Goal: Navigation & Orientation: Find specific page/section

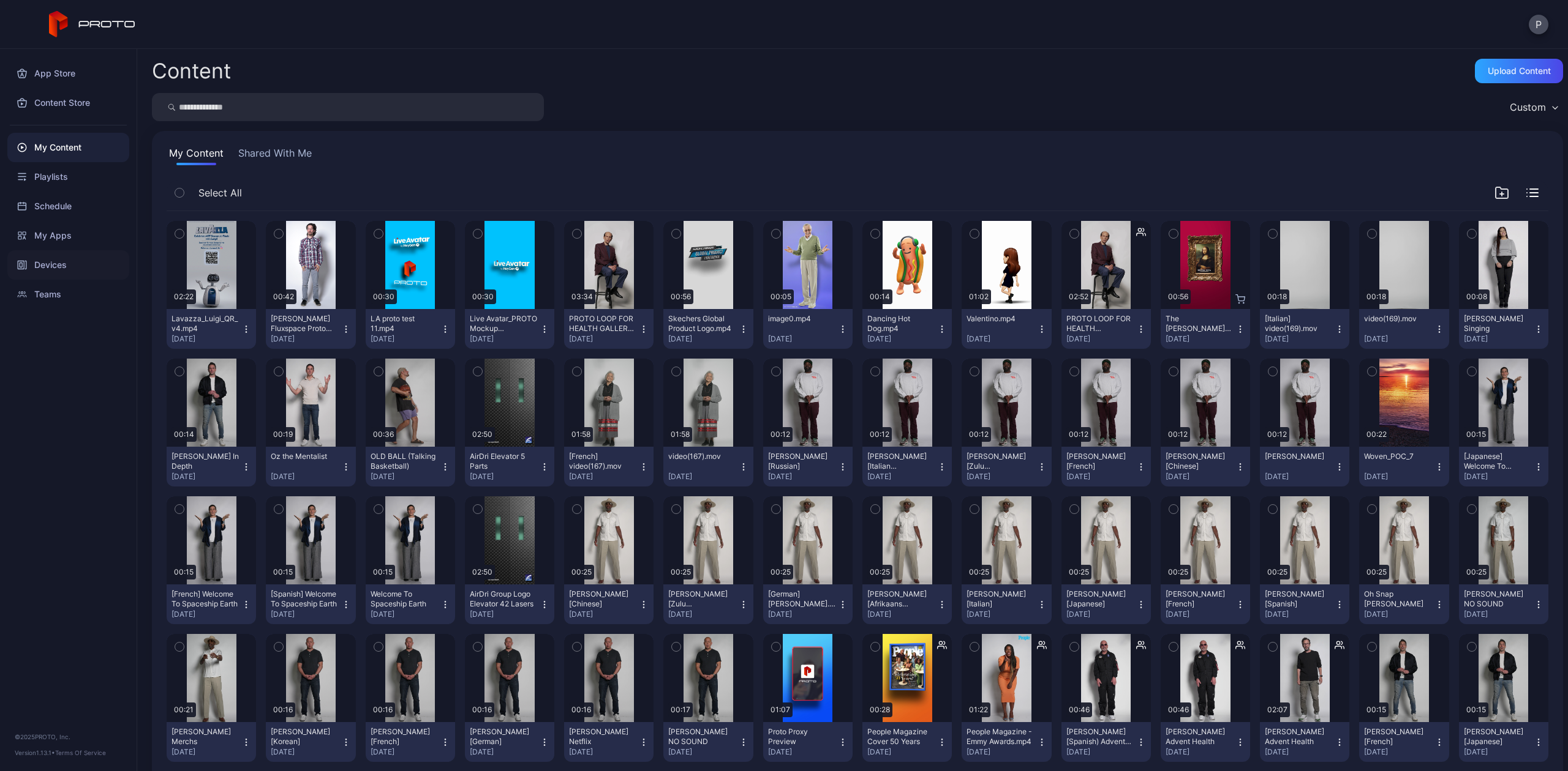
click at [83, 263] on div "Devices" at bounding box center [68, 265] width 122 height 30
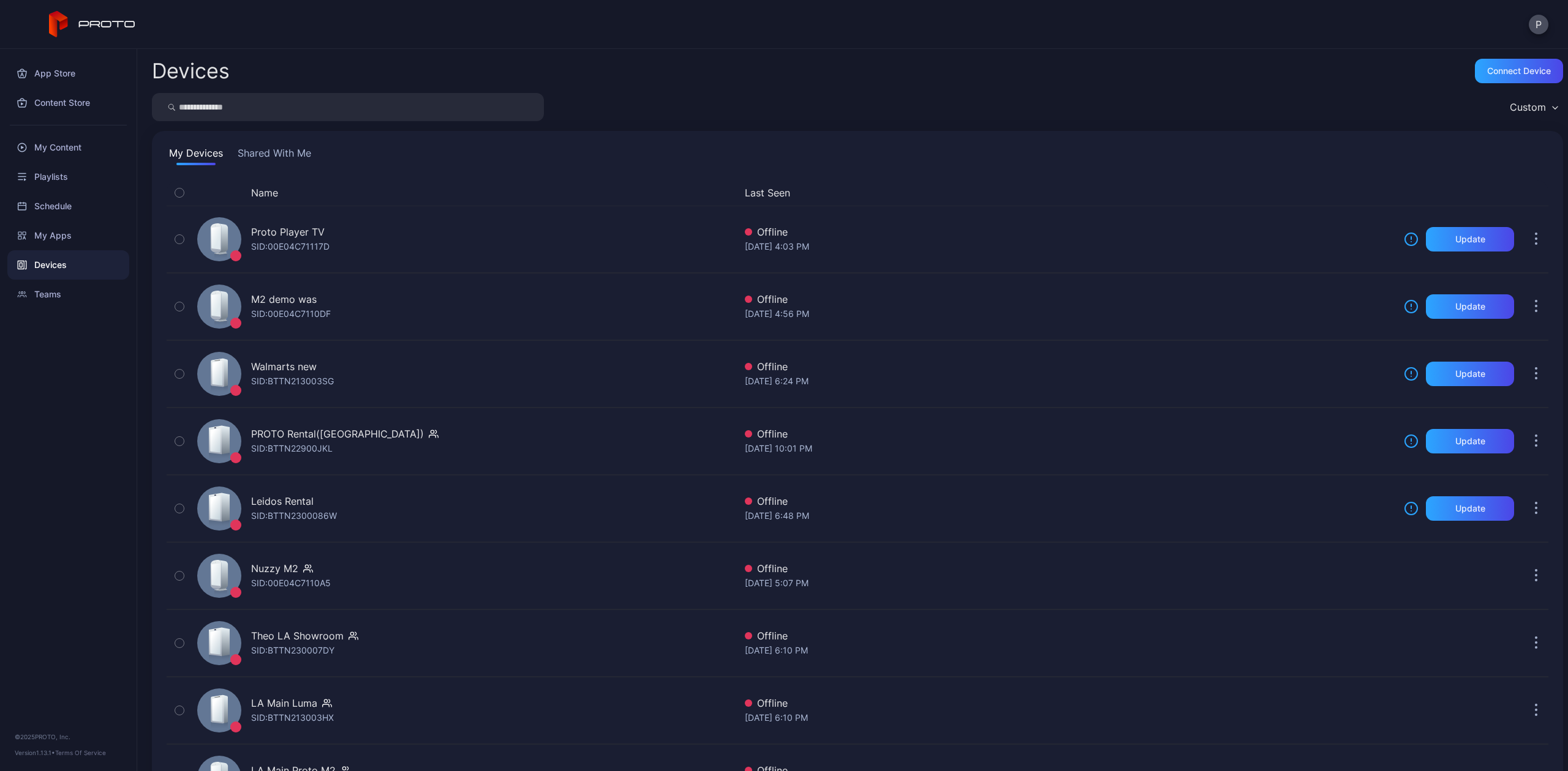
click at [257, 155] on button "Shared With Me" at bounding box center [274, 155] width 78 height 20
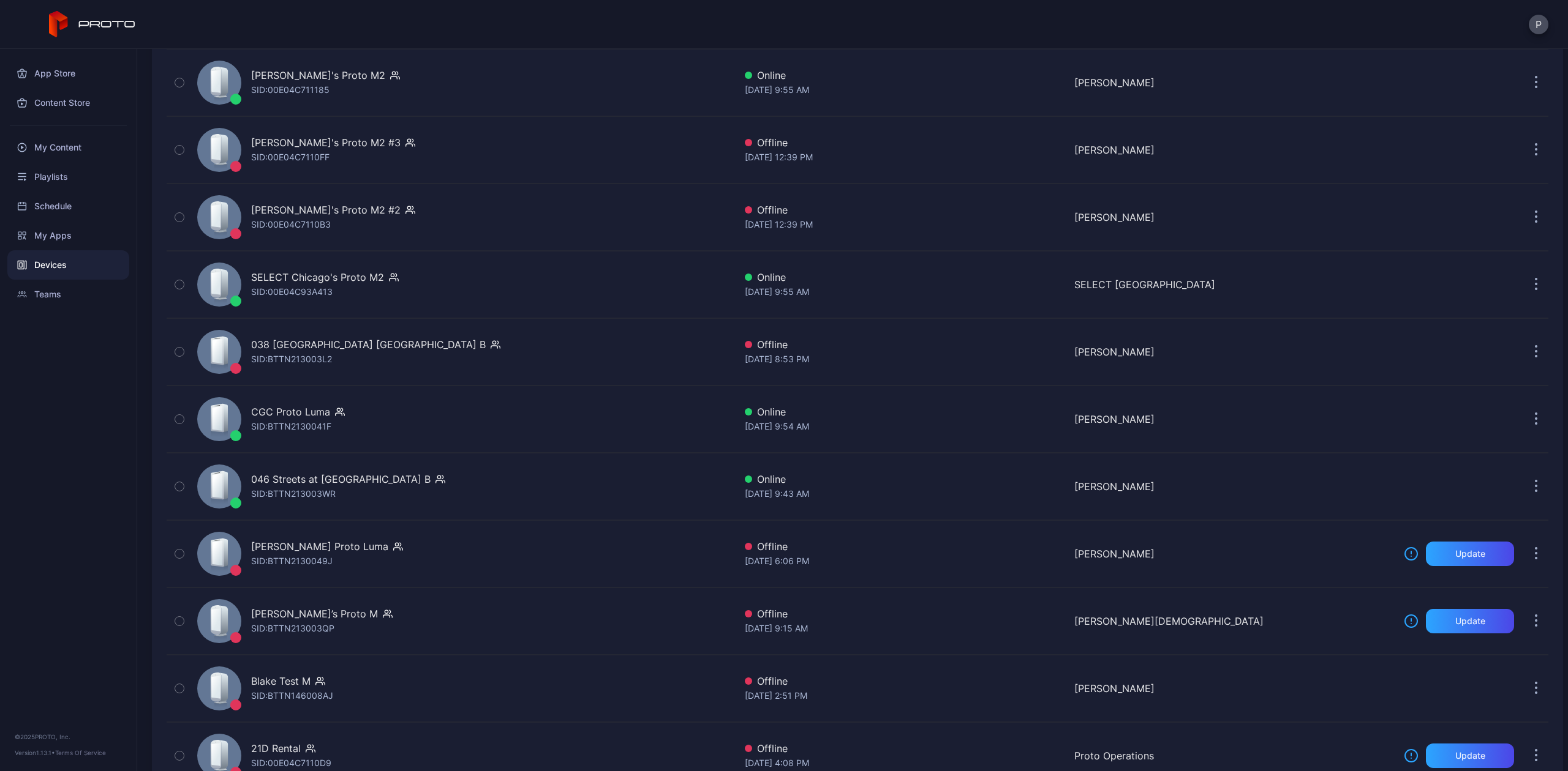
scroll to position [1142, 0]
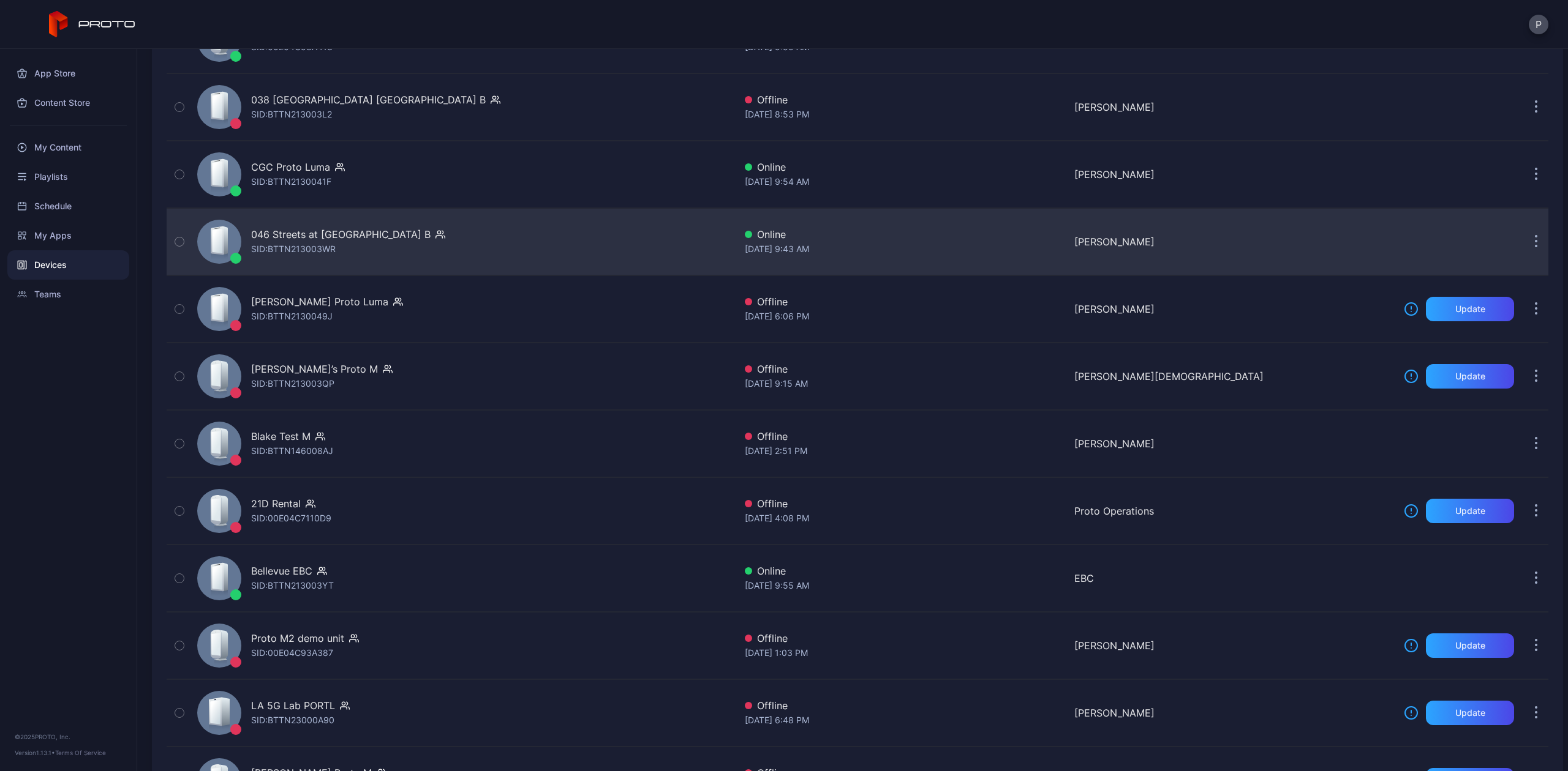
click at [577, 235] on div "046 Streets at [GEOGRAPHIC_DATA] B SID: BTTN213003WR" at bounding box center [463, 241] width 543 height 61
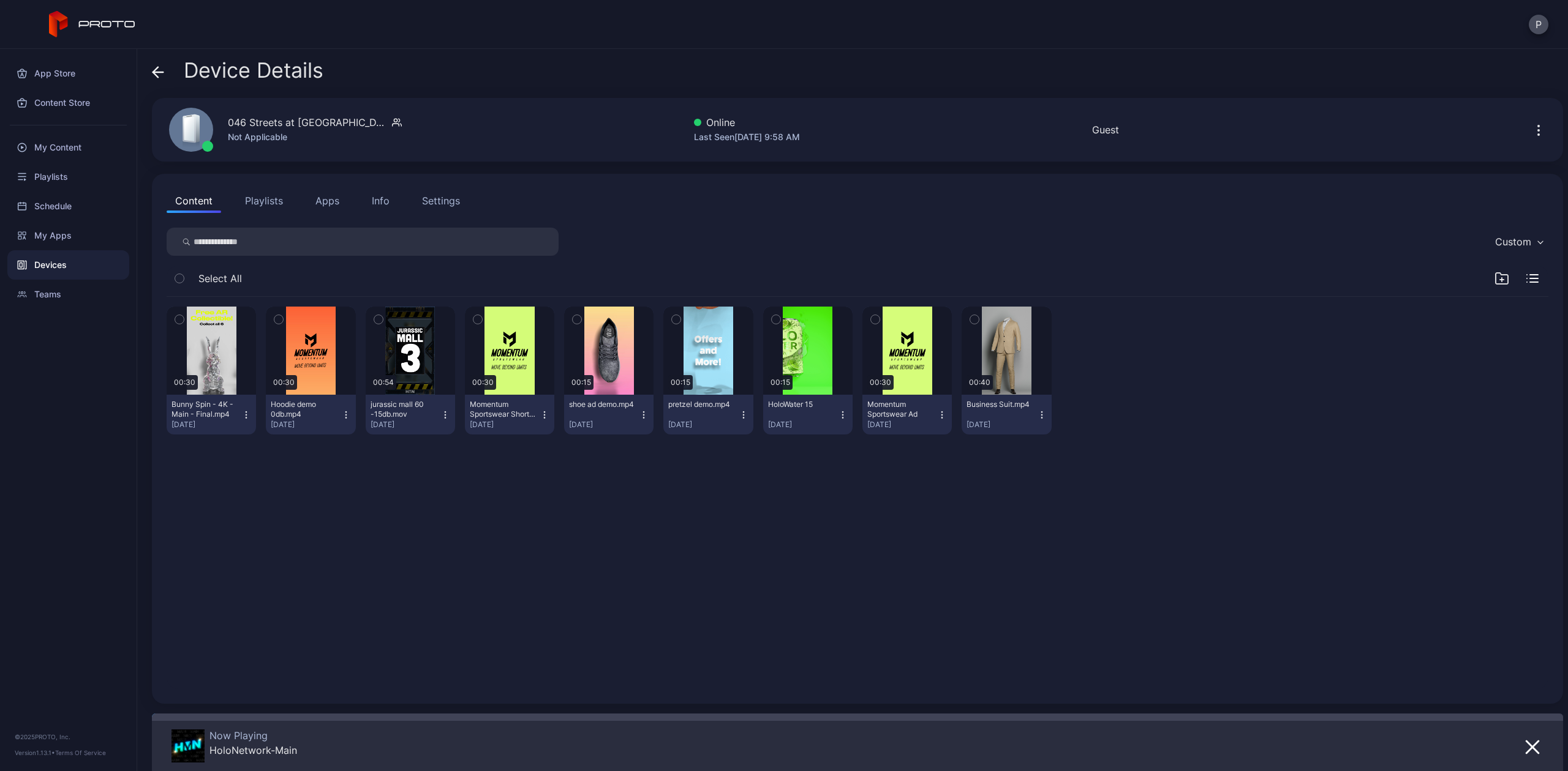
click at [1549, 20] on div "P" at bounding box center [784, 25] width 1568 height 49
click at [1546, 25] on button "P" at bounding box center [1538, 25] width 20 height 20
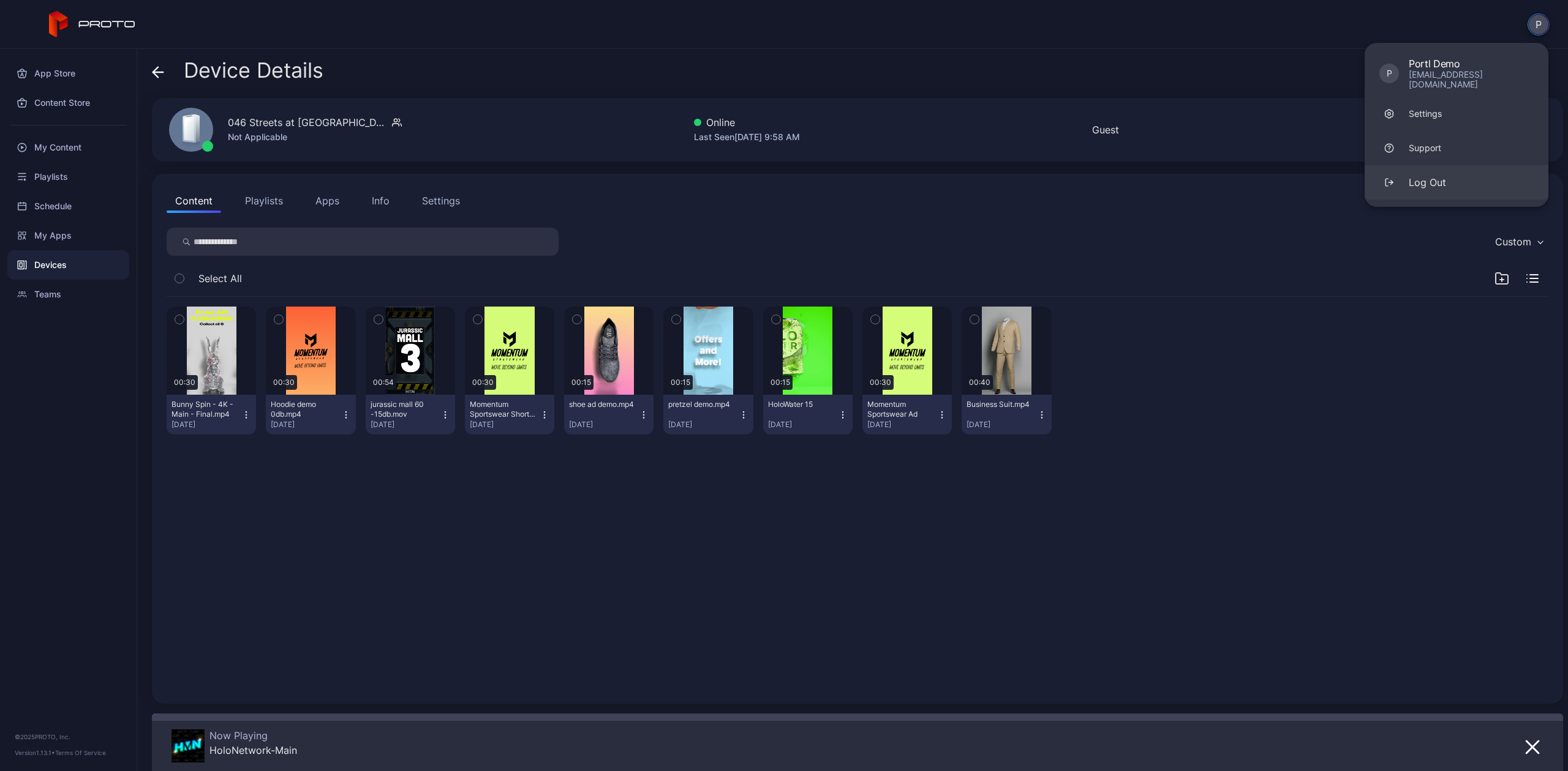
click at [1453, 183] on button "Log Out" at bounding box center [1455, 182] width 184 height 34
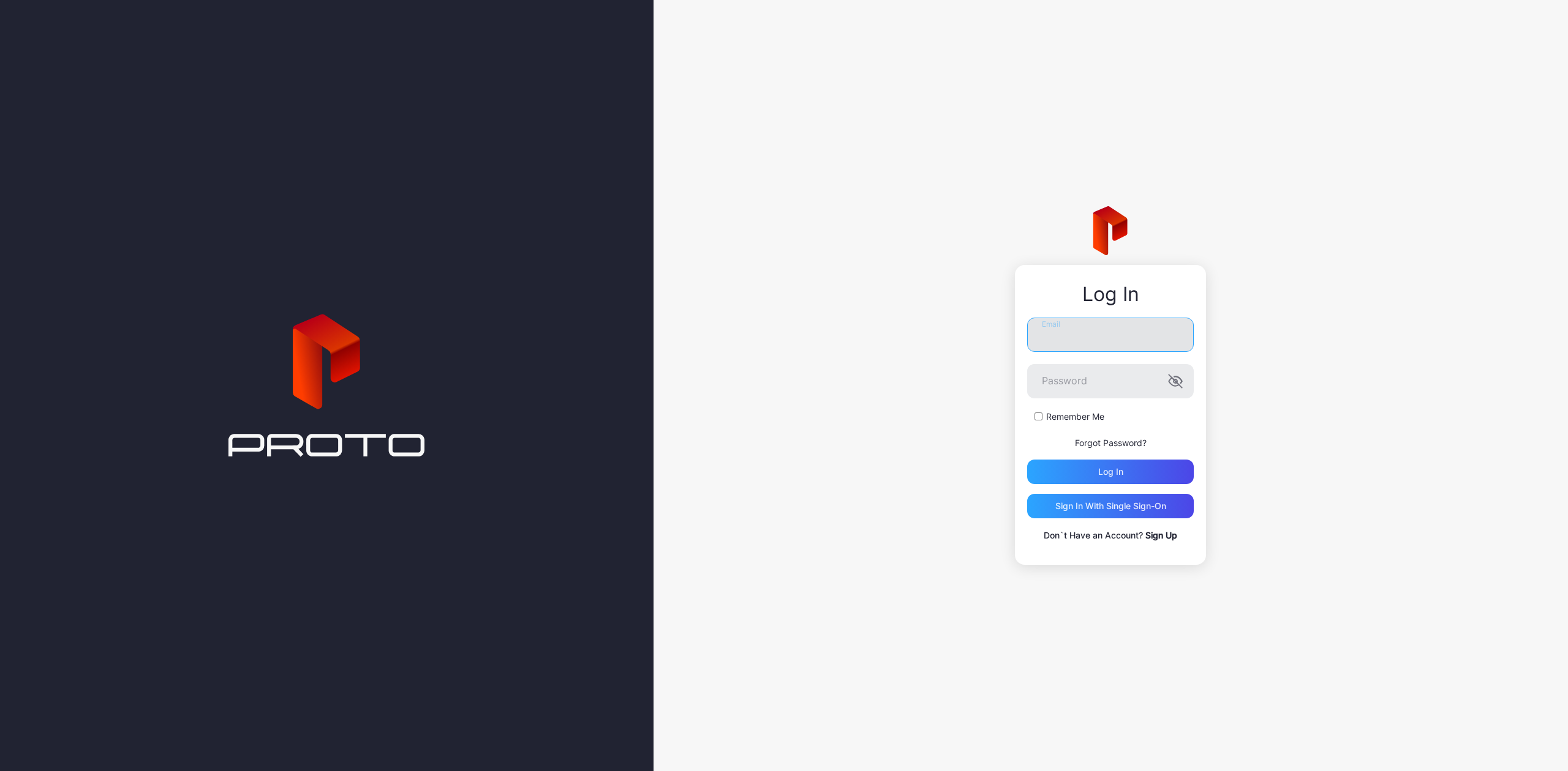
click at [1152, 343] on input "Email" at bounding box center [1110, 335] width 167 height 34
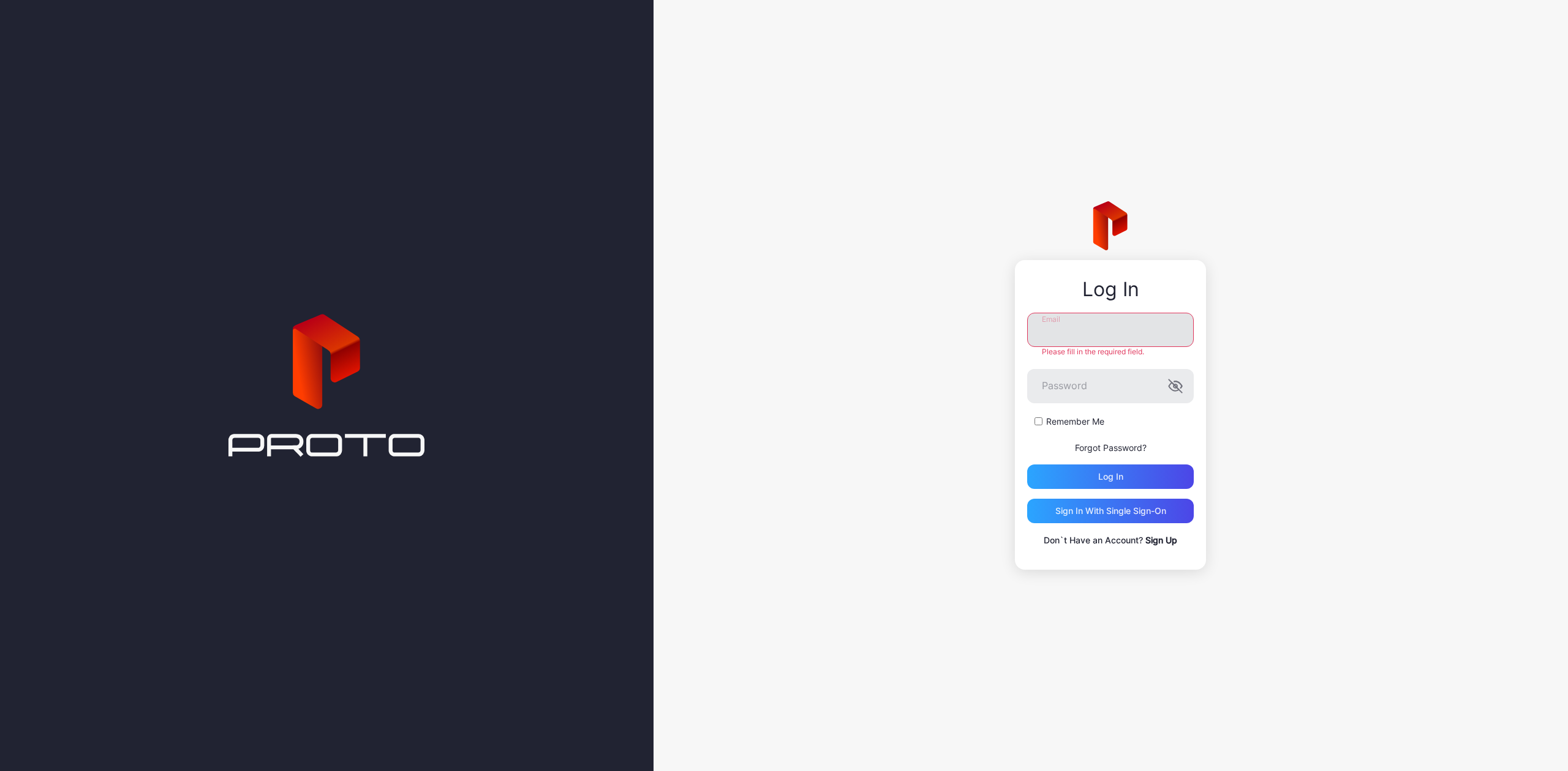
type input "**********"
click at [1098, 472] on div "Log in" at bounding box center [1111, 477] width 25 height 10
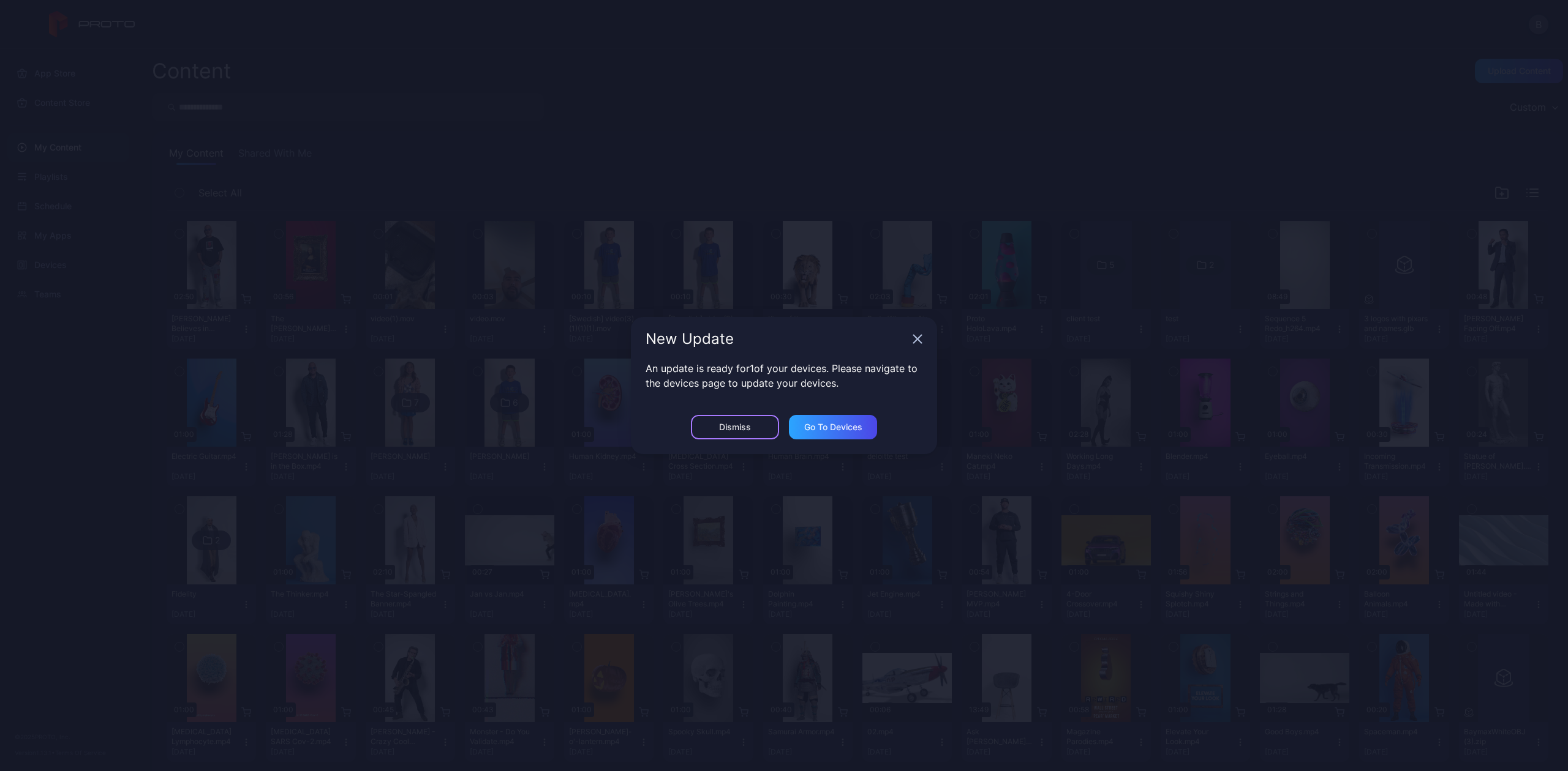
click at [743, 415] on div "Dismiss" at bounding box center [734, 427] width 88 height 25
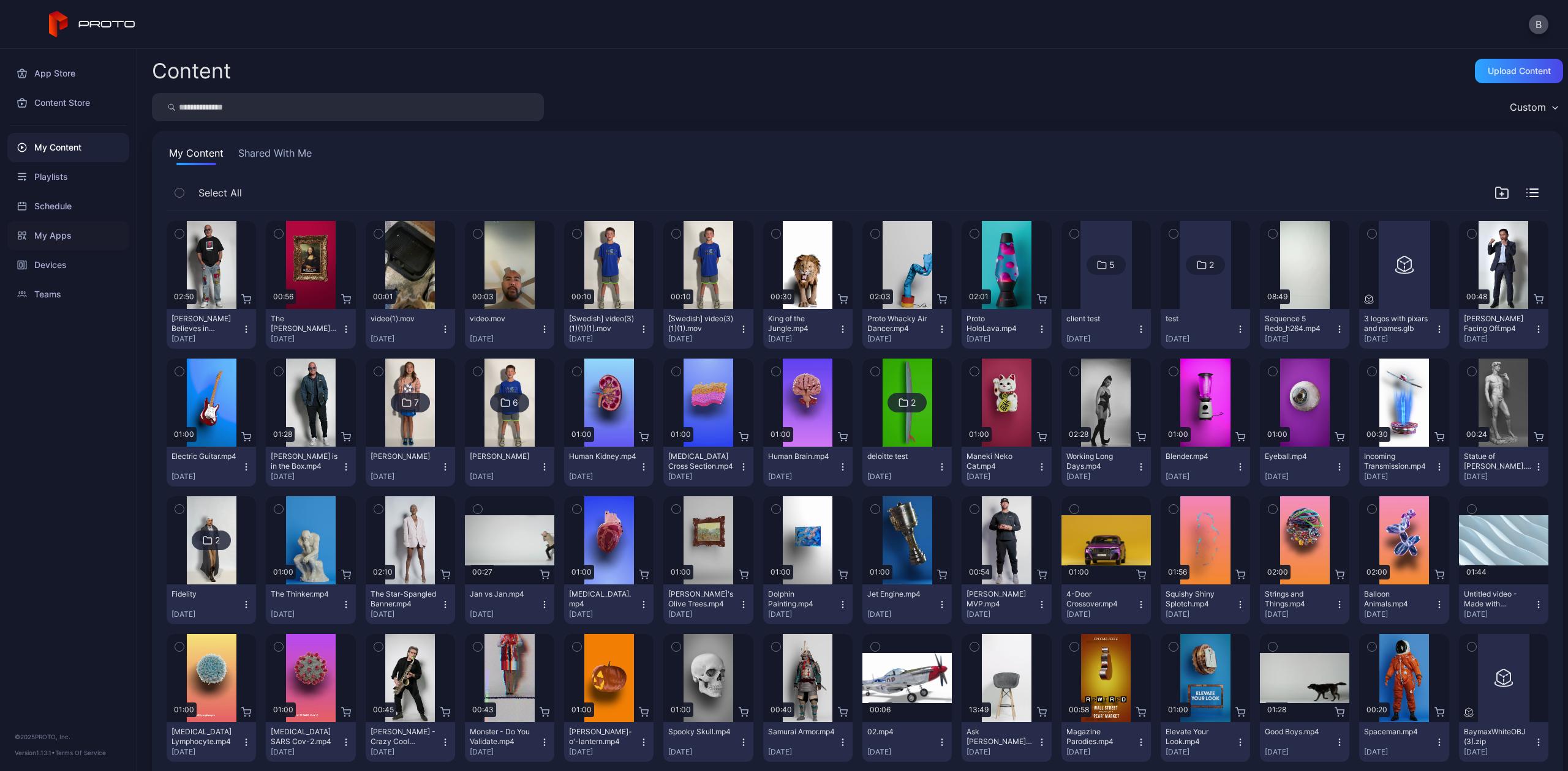
click at [41, 235] on div "My Apps" at bounding box center [68, 235] width 122 height 30
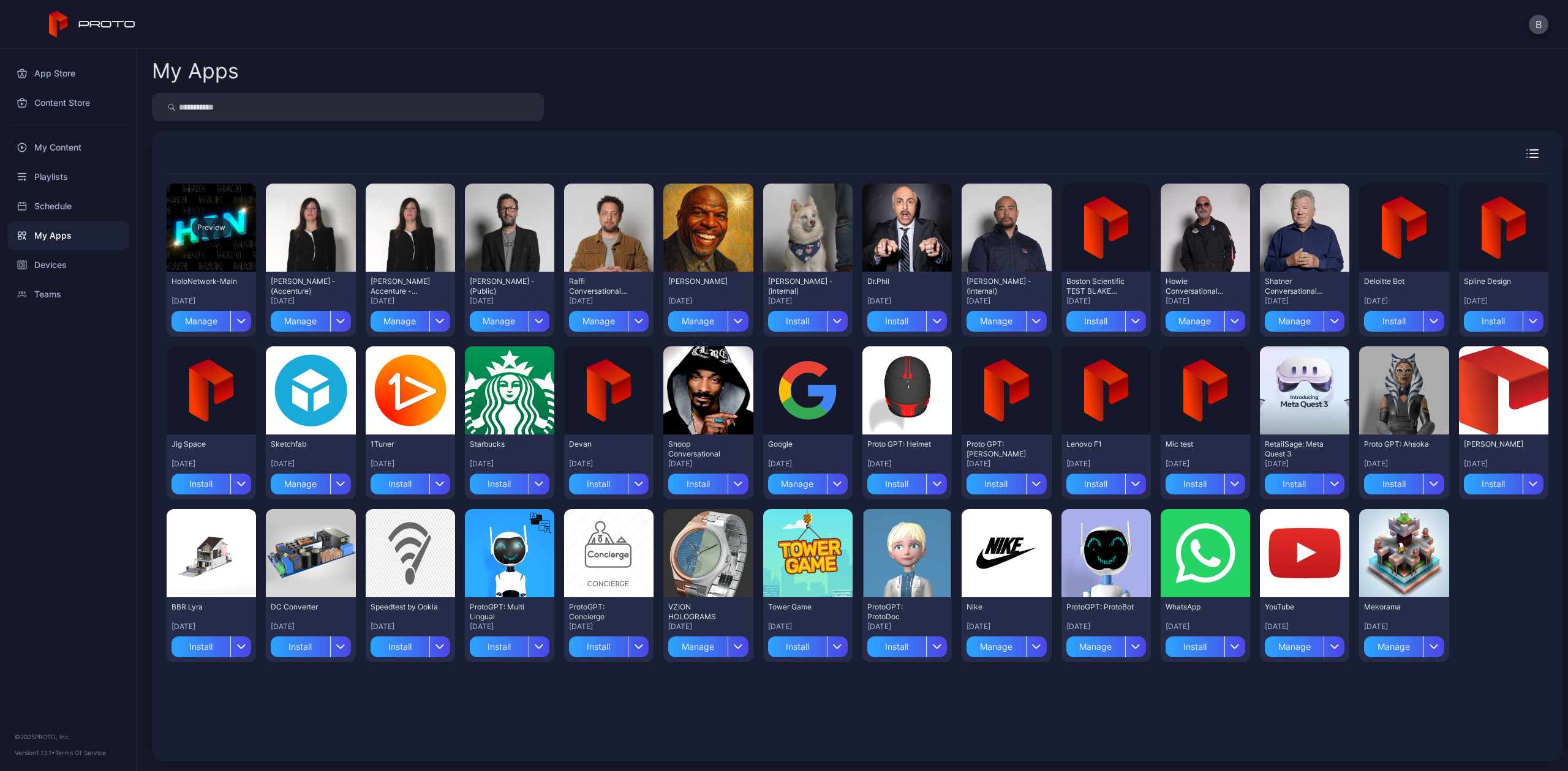
click at [202, 226] on div "Preview" at bounding box center [212, 228] width 39 height 20
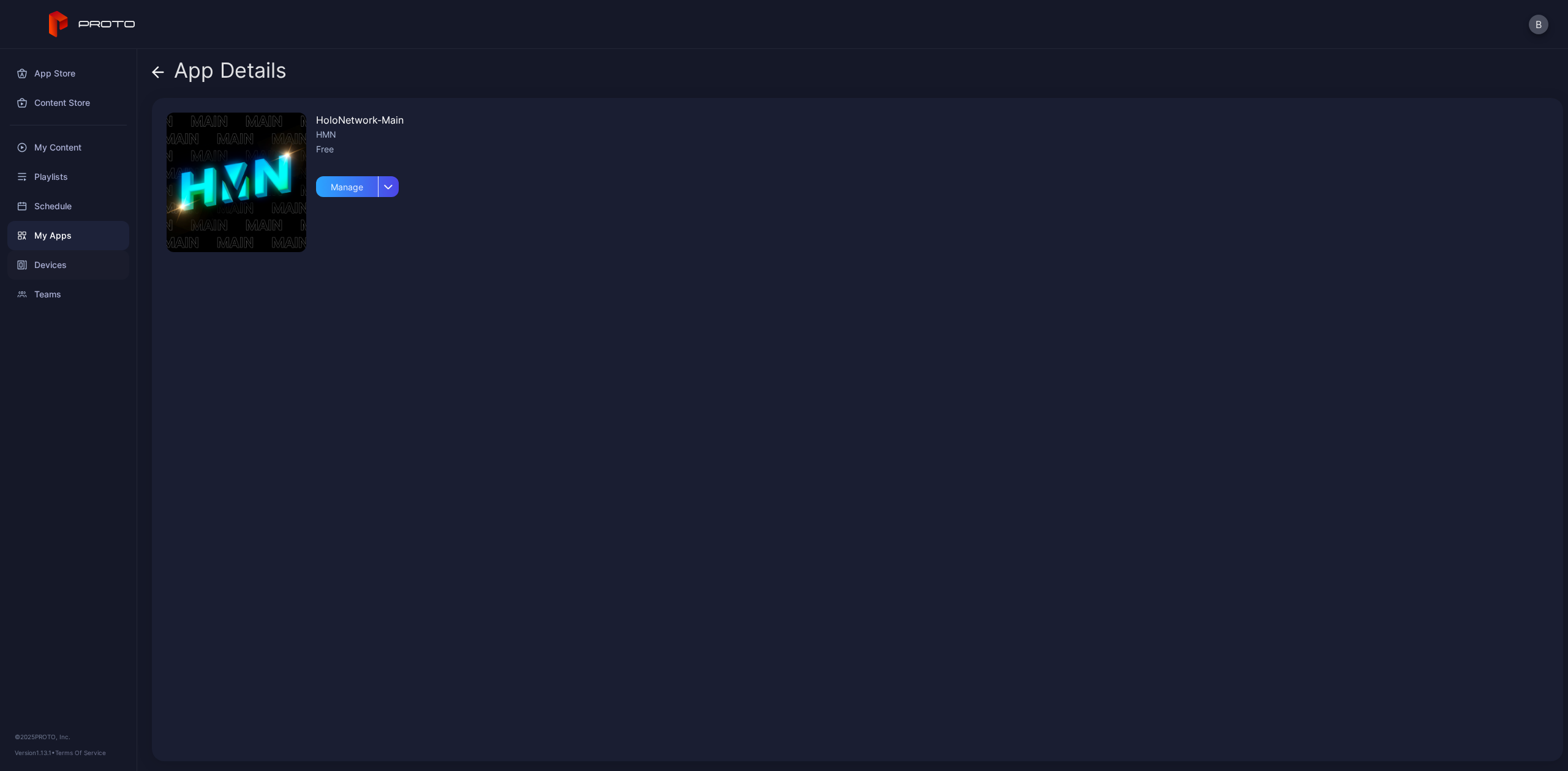
click at [77, 263] on div "Devices" at bounding box center [68, 265] width 122 height 30
